Goal: Find specific page/section: Find specific page/section

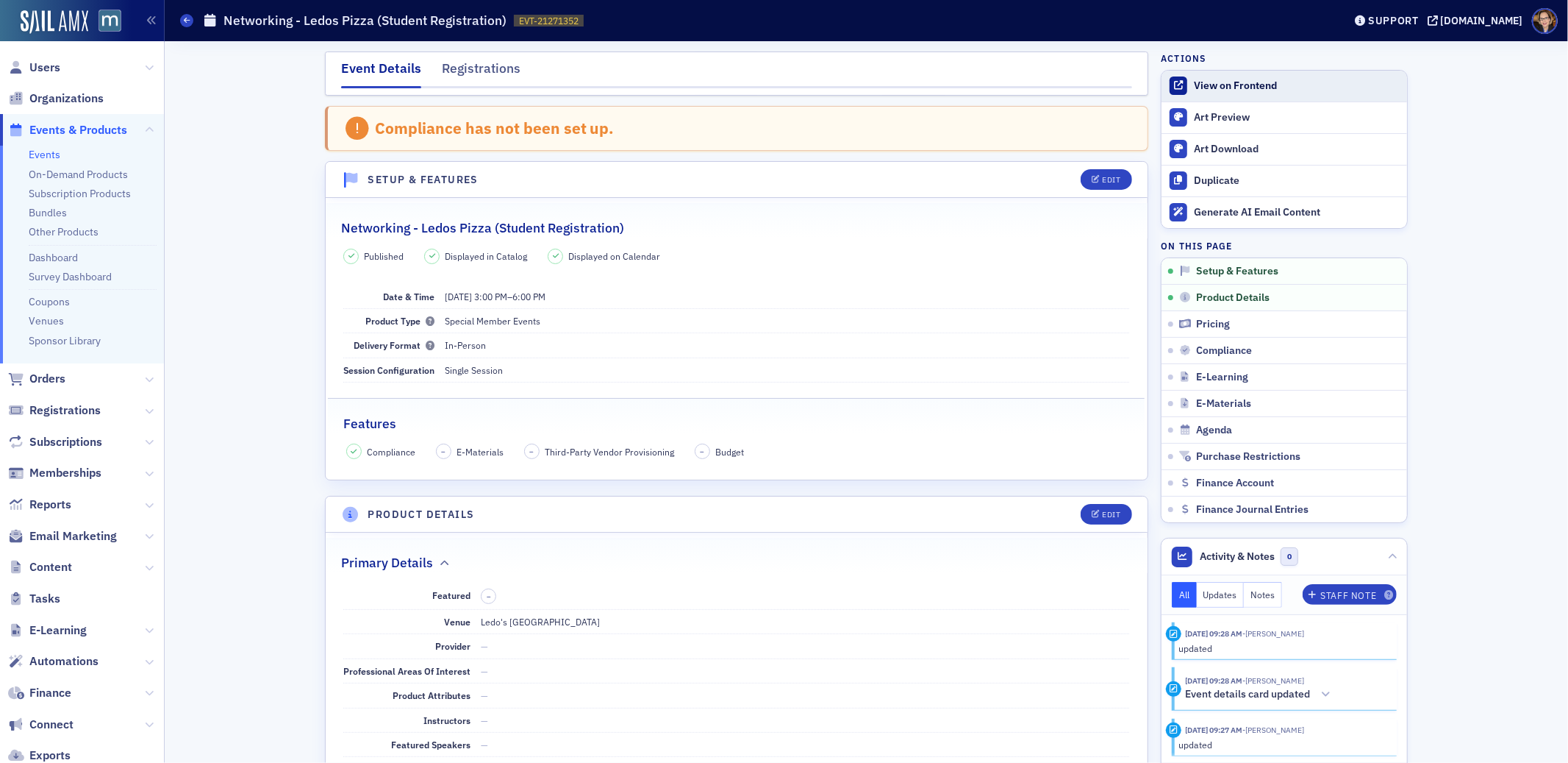
click at [1218, 81] on div "View on Frontend" at bounding box center [1295, 86] width 205 height 13
click at [462, 74] on div "Registrations" at bounding box center [481, 72] width 79 height 27
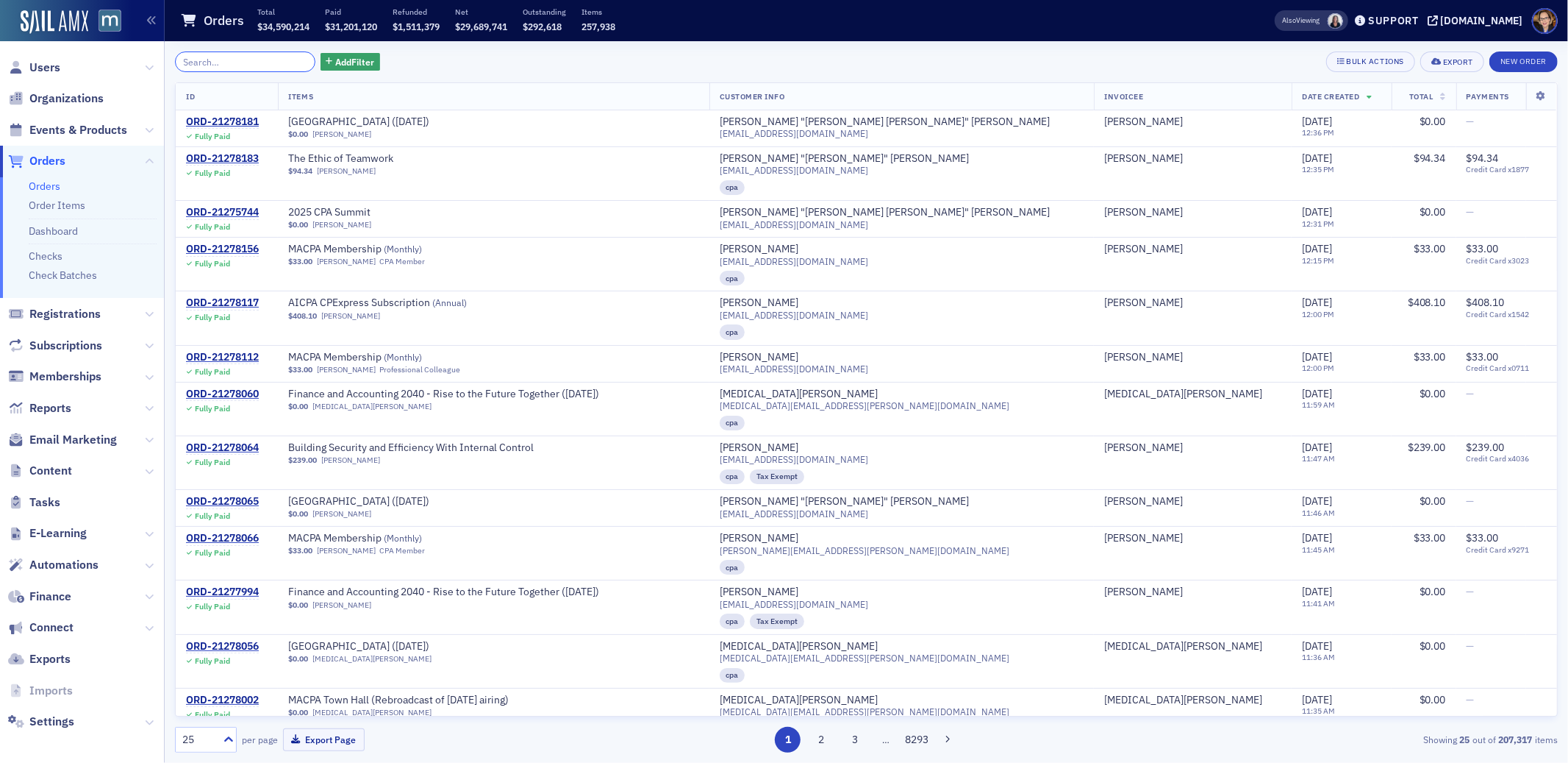
click at [256, 71] on input "search" at bounding box center [245, 62] width 140 height 21
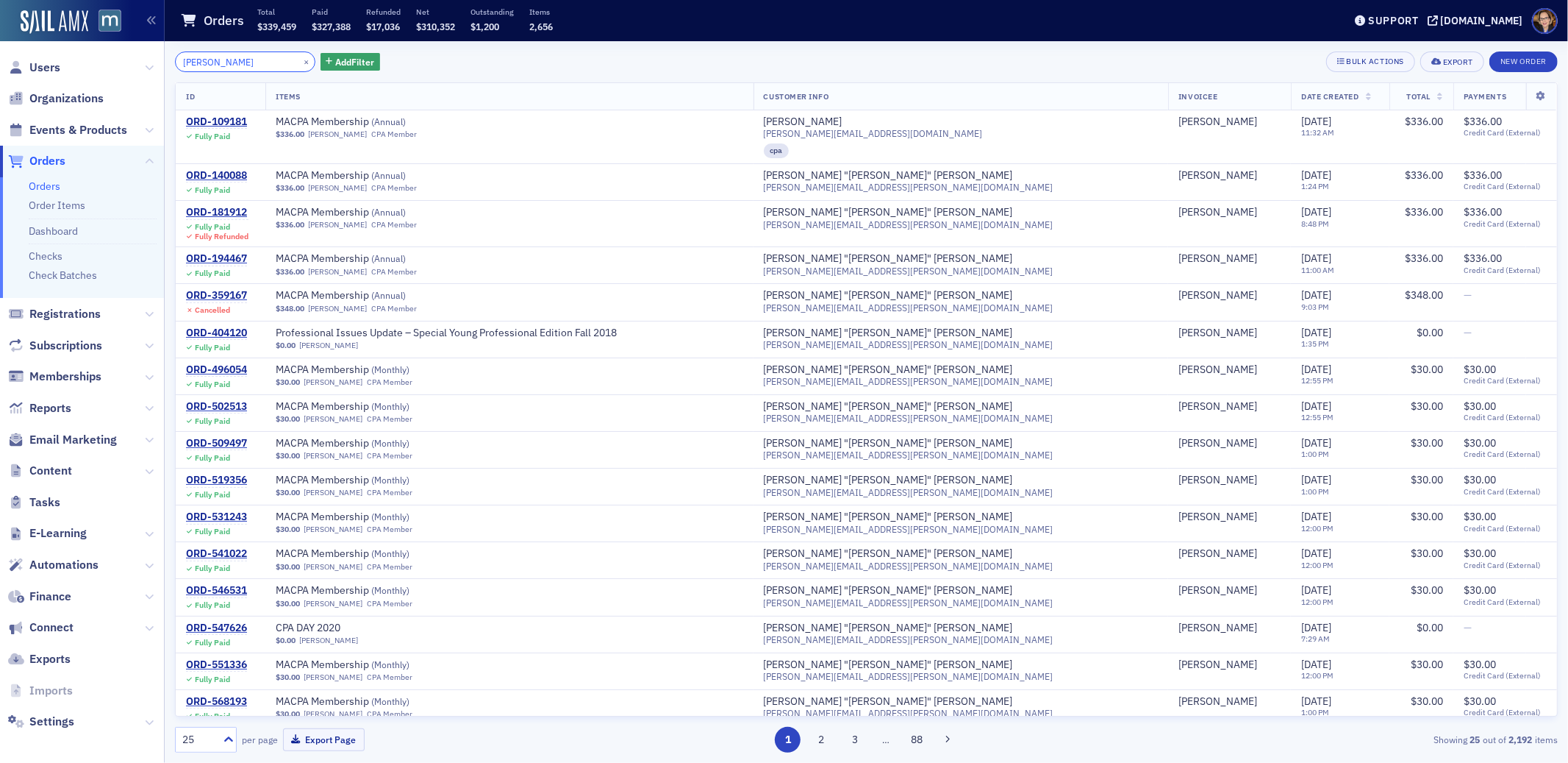
type input "matt bauer"
click at [38, 165] on span "Orders" at bounding box center [47, 161] width 36 height 16
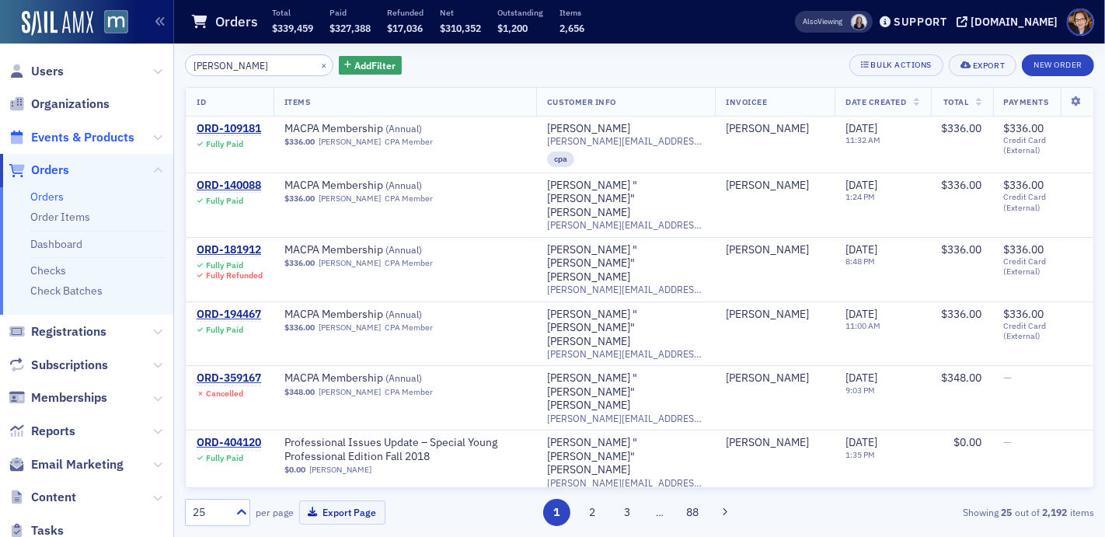
click at [72, 135] on span "Events & Products" at bounding box center [82, 137] width 103 height 17
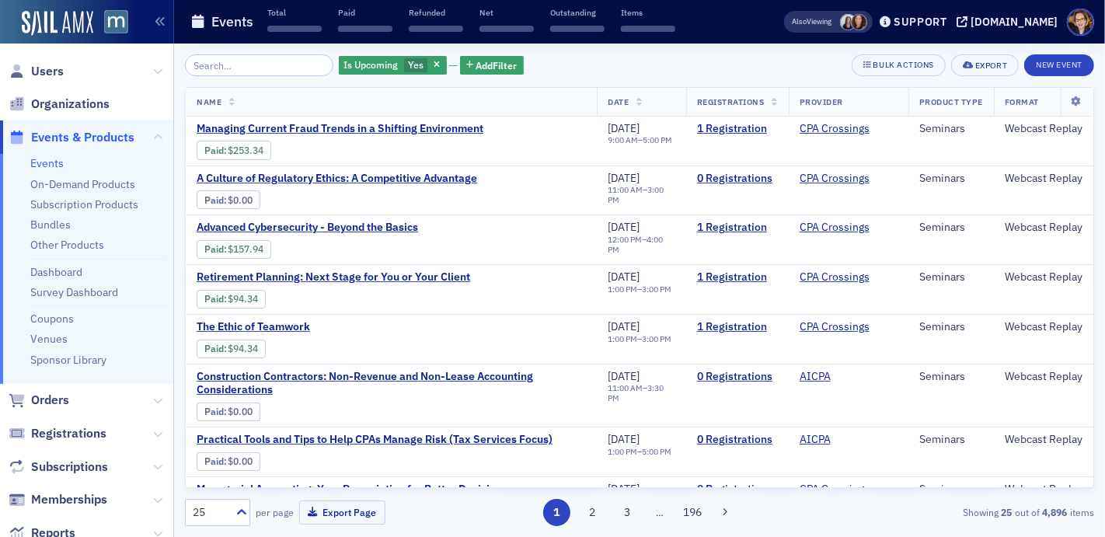
click at [254, 64] on input "search" at bounding box center [259, 65] width 148 height 22
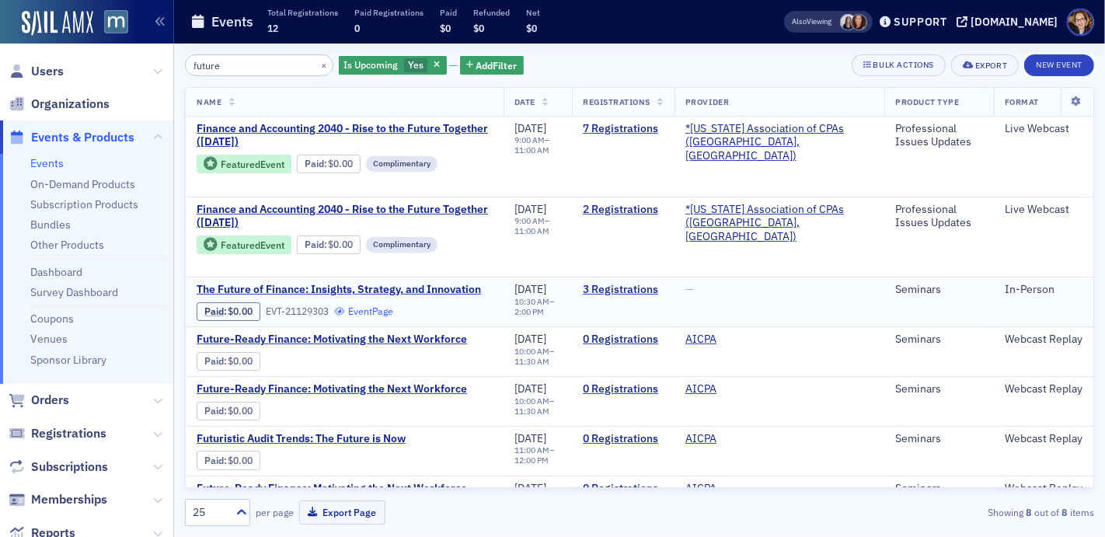
type input "future"
click at [387, 308] on link "Event Page" at bounding box center [363, 311] width 59 height 12
click at [548, 99] on icon at bounding box center [545, 103] width 6 height 9
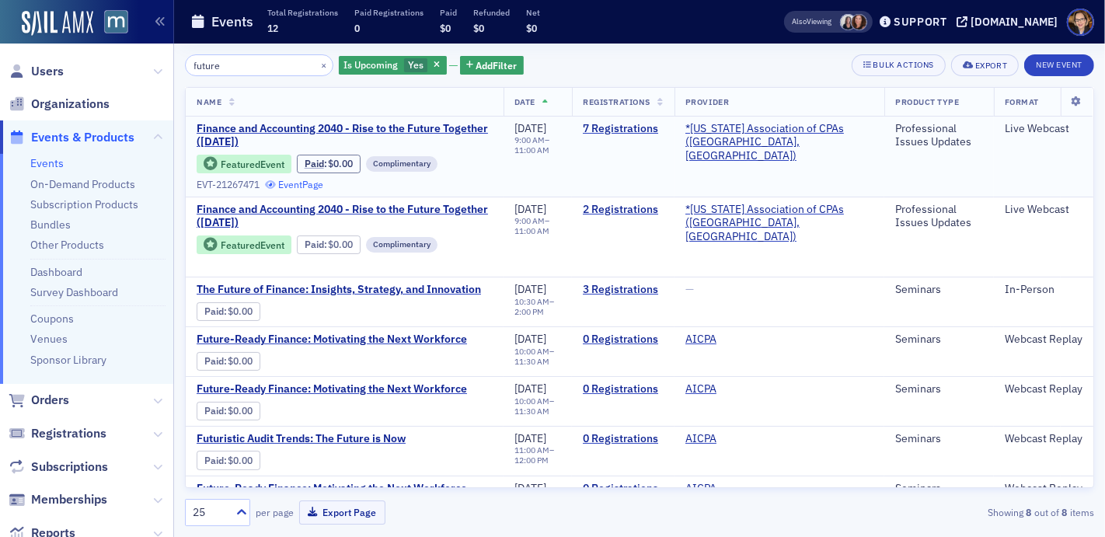
click at [286, 184] on link "Event Page" at bounding box center [294, 185] width 59 height 12
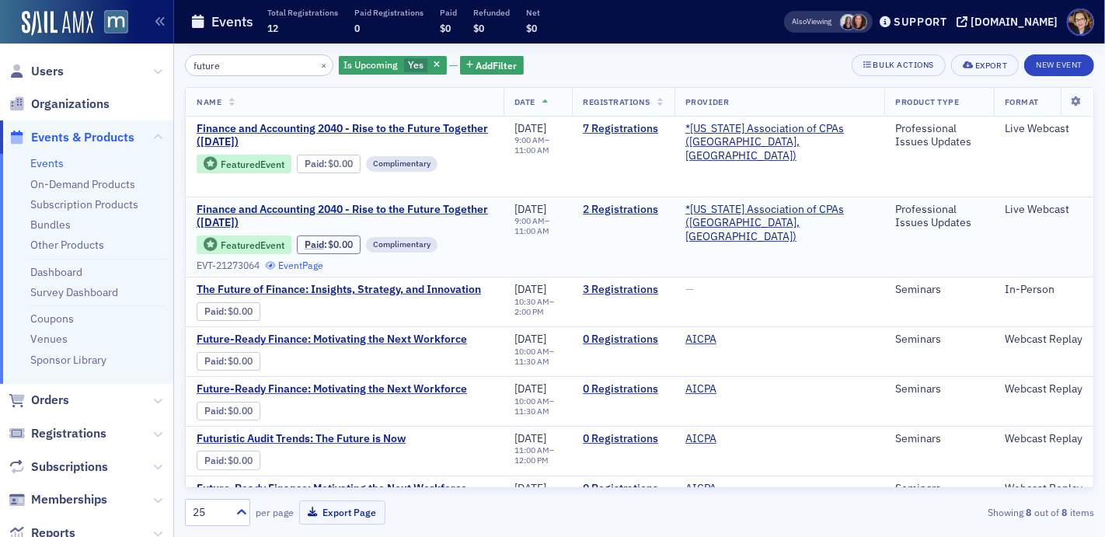
click at [304, 267] on link "Event Page" at bounding box center [294, 265] width 59 height 12
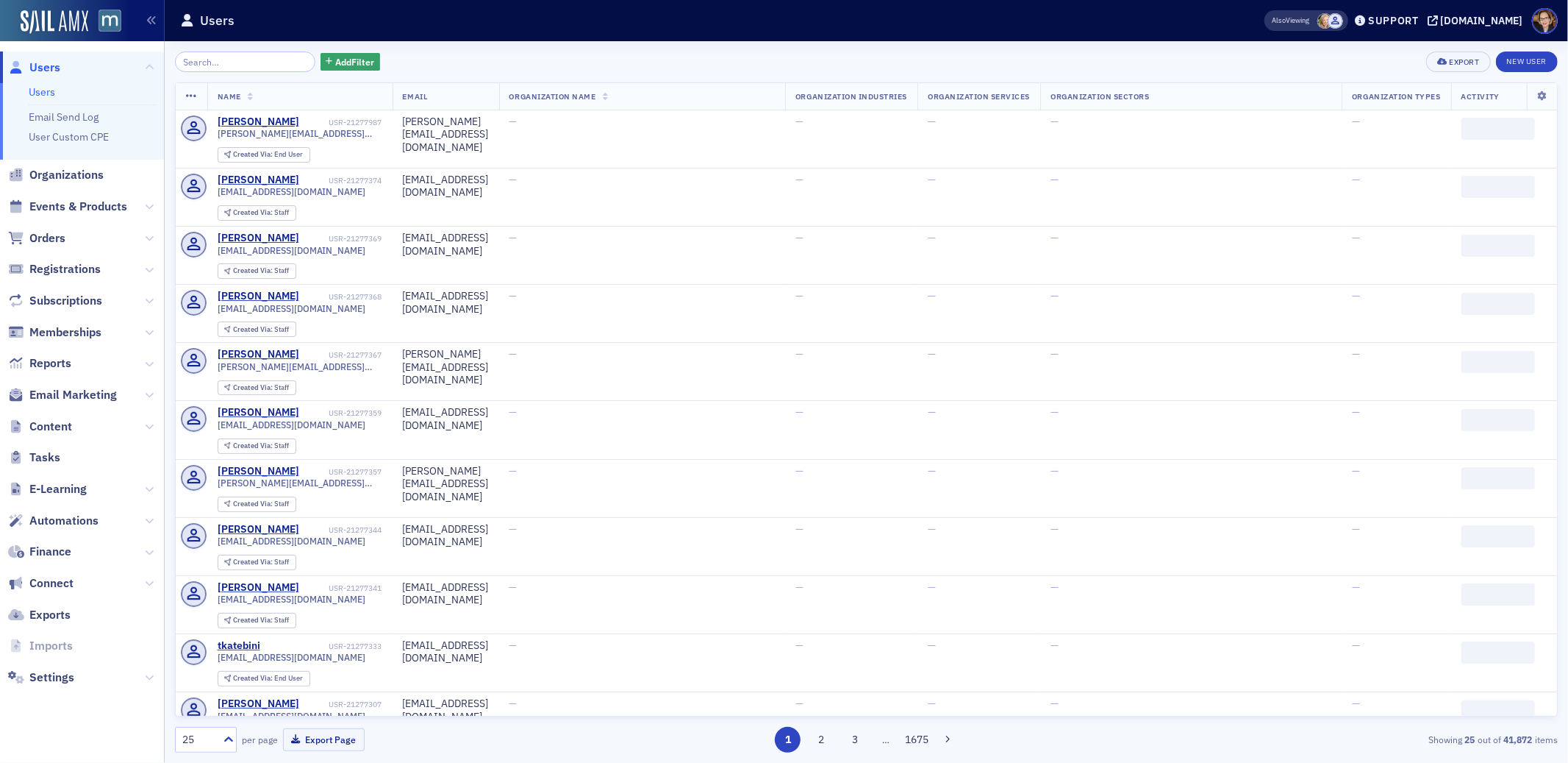
click at [44, 69] on span "Users" at bounding box center [44, 67] width 31 height 16
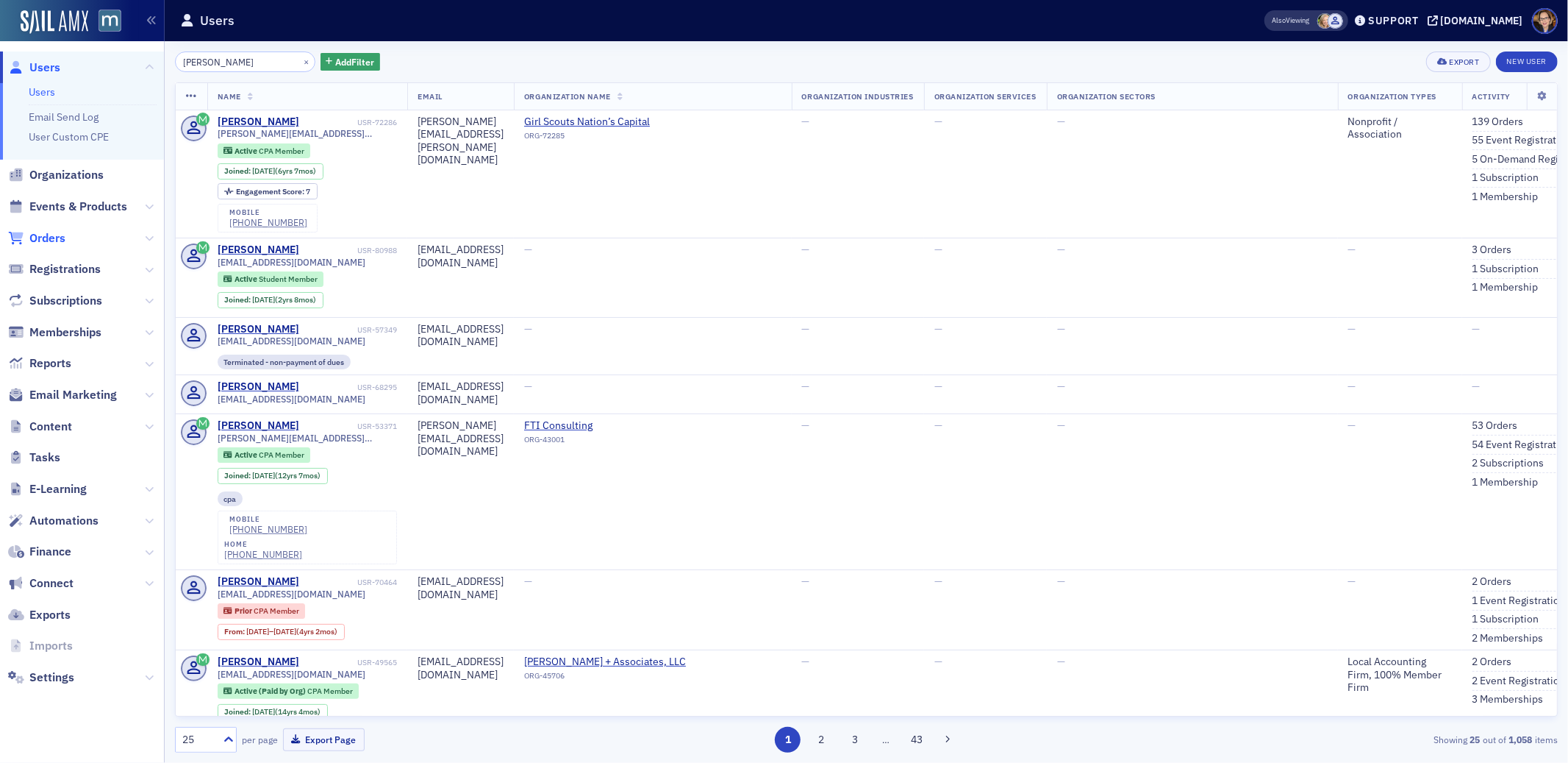
type input "jessica mc"
click at [54, 240] on span "Orders" at bounding box center [47, 238] width 36 height 16
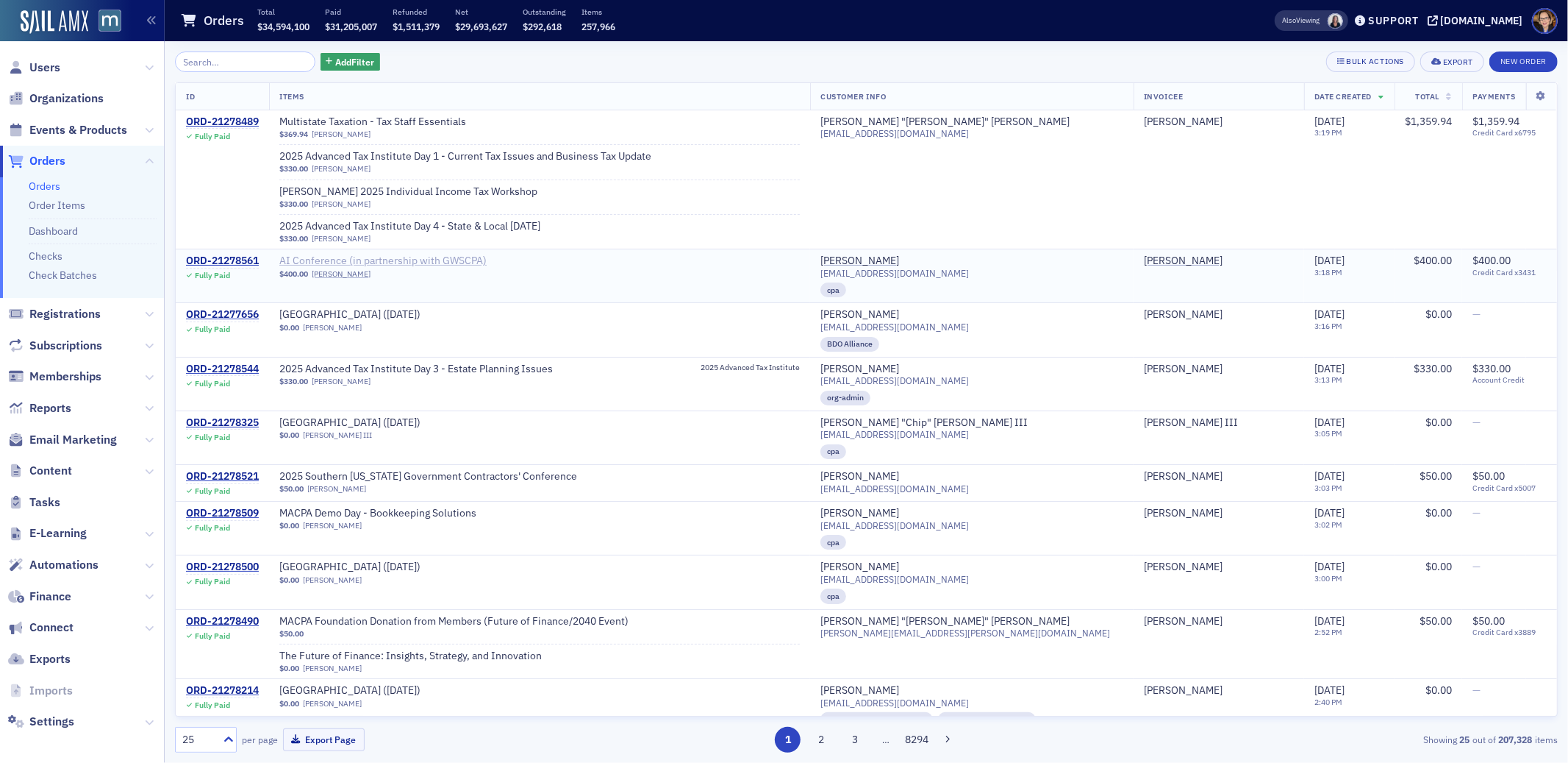
click at [352, 258] on span "AI Conference (in partnership with GWSCPA)" at bounding box center [382, 261] width 207 height 13
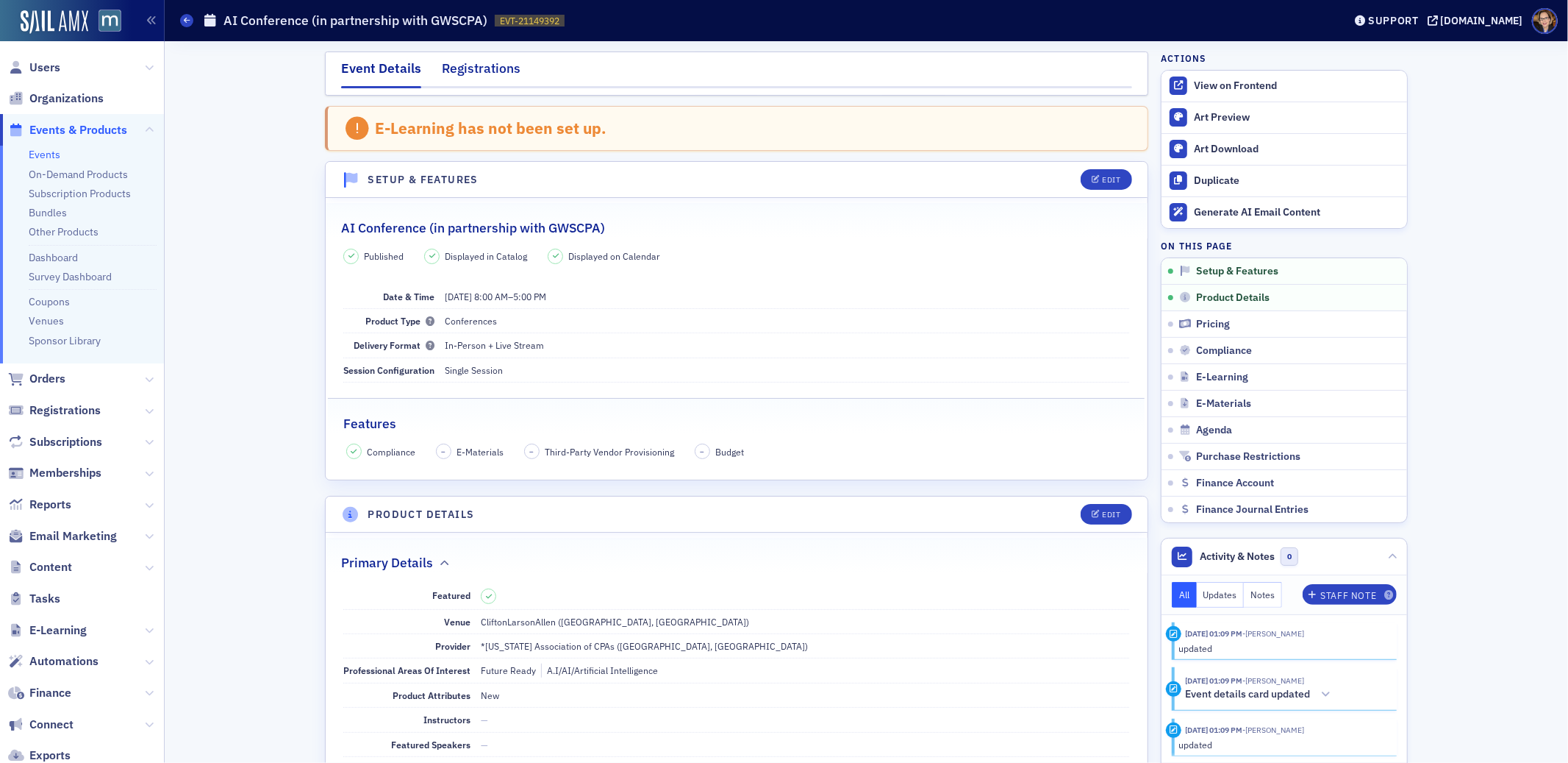
click at [465, 69] on div "Registrations" at bounding box center [481, 72] width 79 height 27
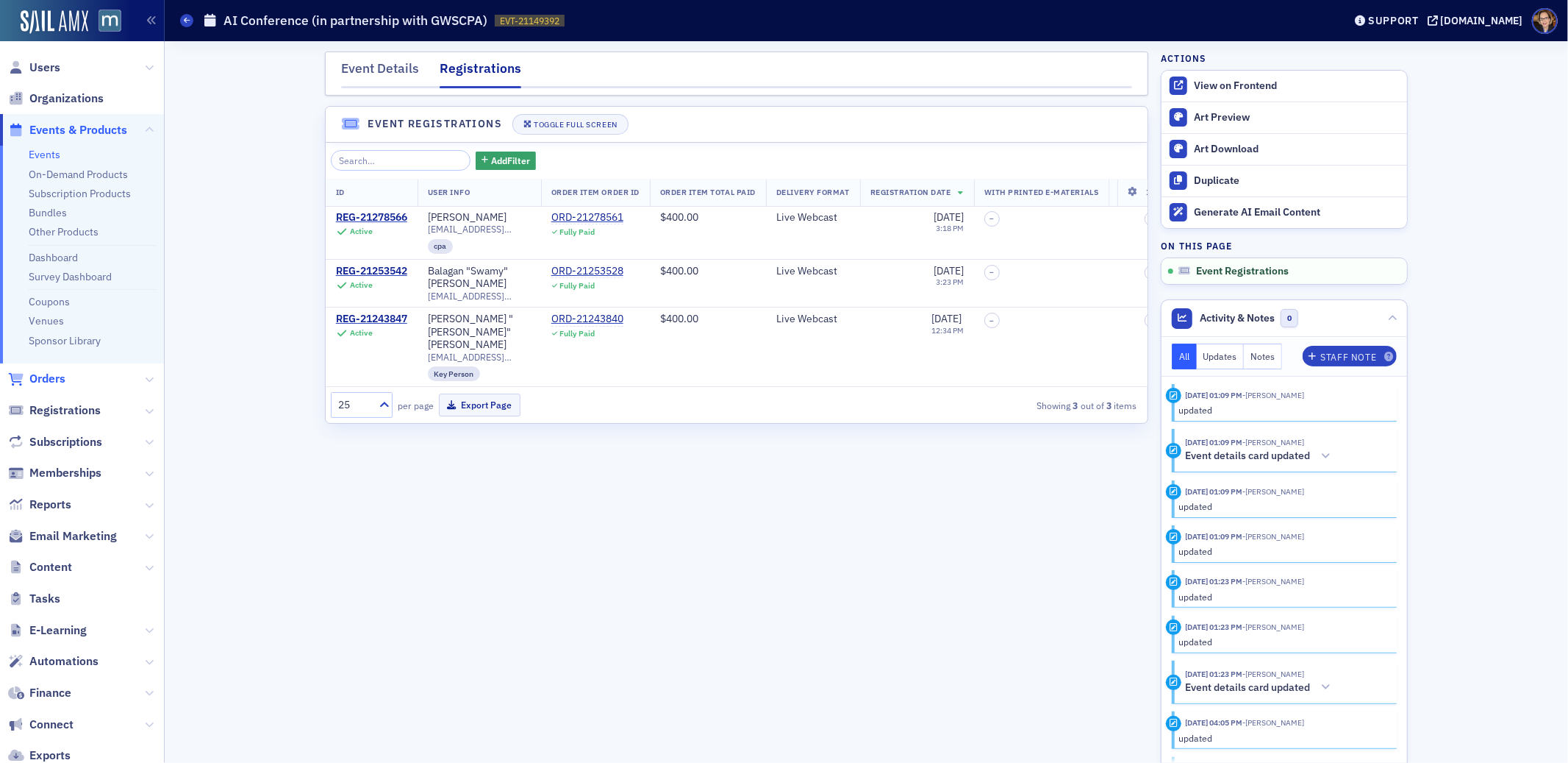
click at [45, 377] on span "Orders" at bounding box center [47, 378] width 36 height 16
